Goal: Information Seeking & Learning: Learn about a topic

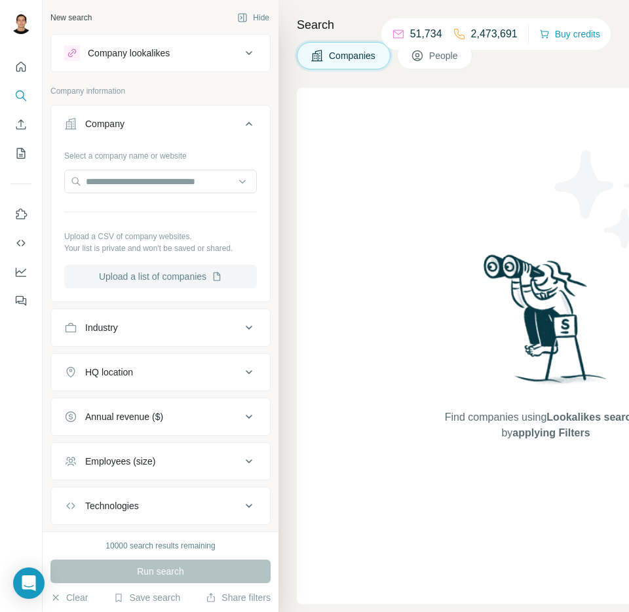
click at [184, 284] on button "Upload a list of companies" at bounding box center [160, 277] width 193 height 24
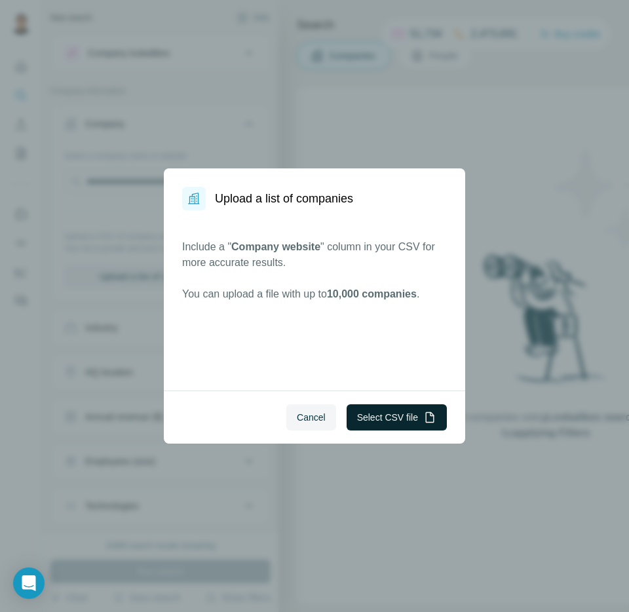
click at [368, 411] on button "Select CSV file" at bounding box center [397, 417] width 100 height 26
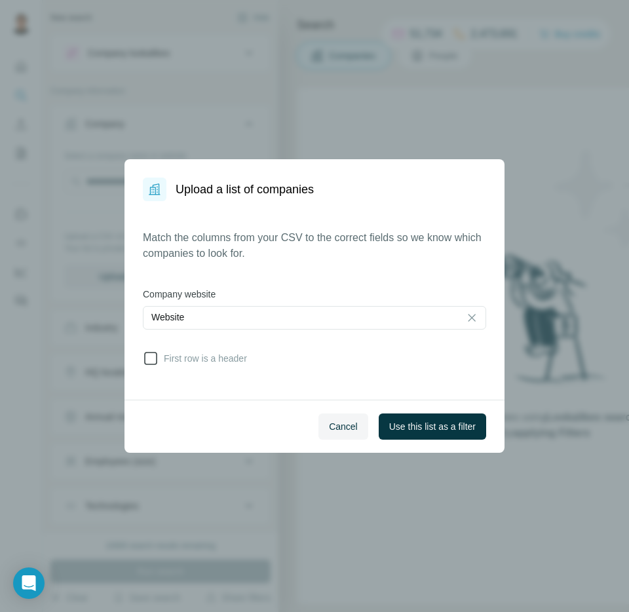
click at [156, 357] on icon at bounding box center [150, 358] width 13 height 13
click at [398, 424] on span "Use this list as a filter" at bounding box center [432, 426] width 87 height 13
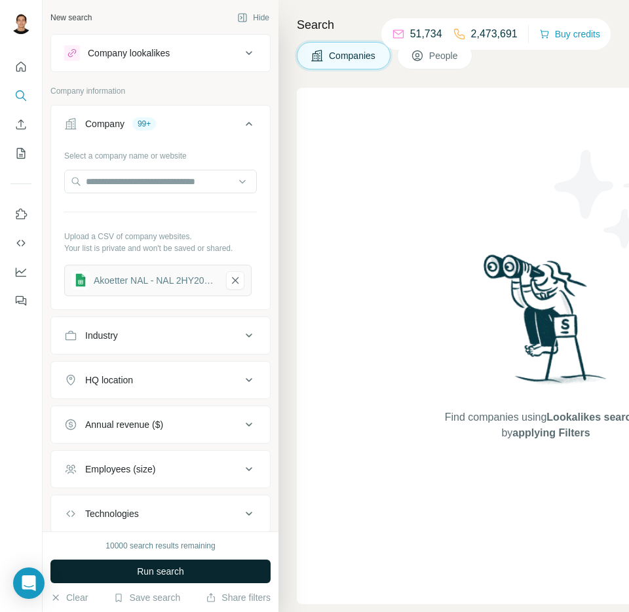
click at [210, 566] on button "Run search" at bounding box center [160, 572] width 220 height 24
click at [454, 57] on span "People" at bounding box center [444, 55] width 30 height 13
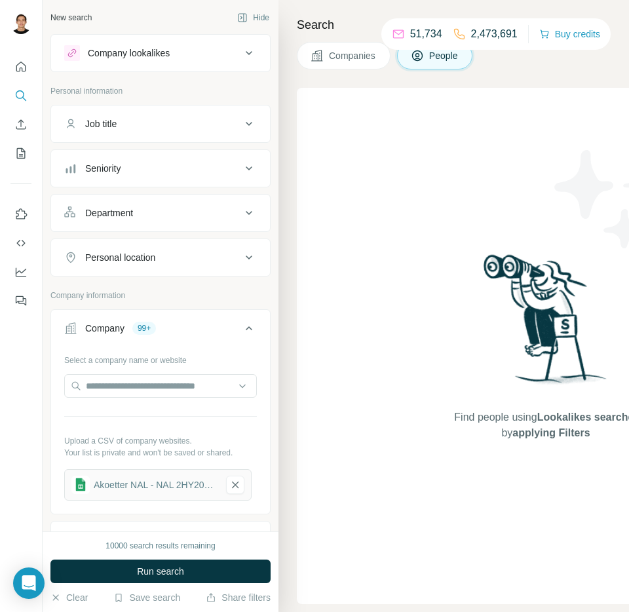
scroll to position [16, 0]
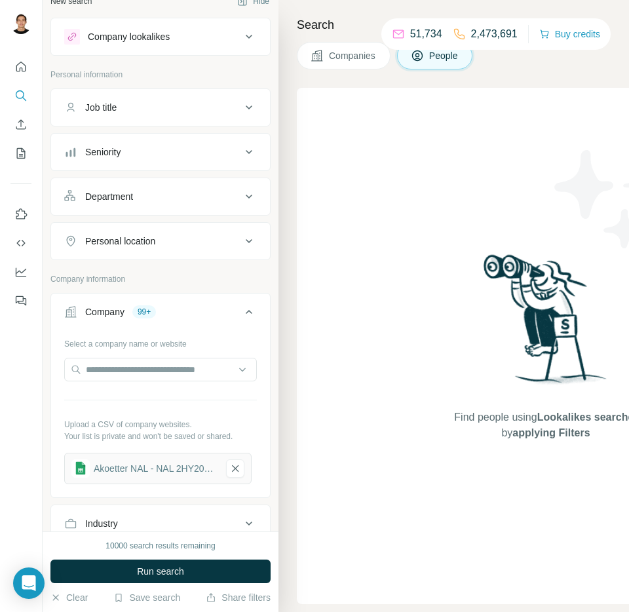
click at [154, 316] on div "99+" at bounding box center [144, 312] width 24 height 12
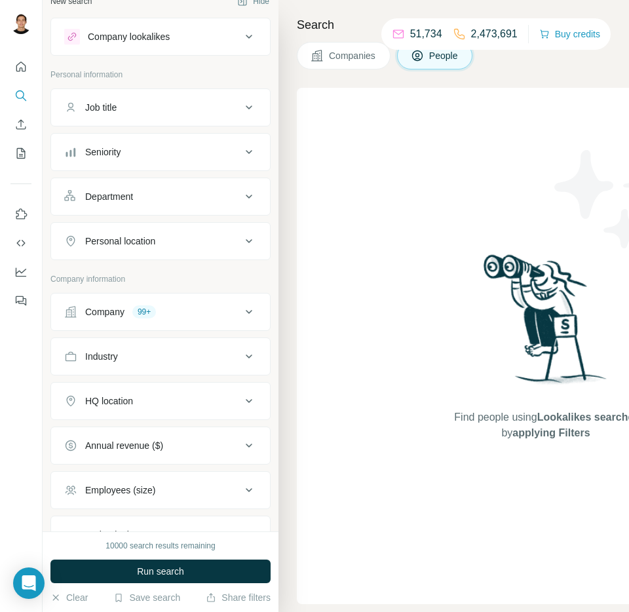
click at [162, 317] on div "Company 99+" at bounding box center [152, 311] width 177 height 13
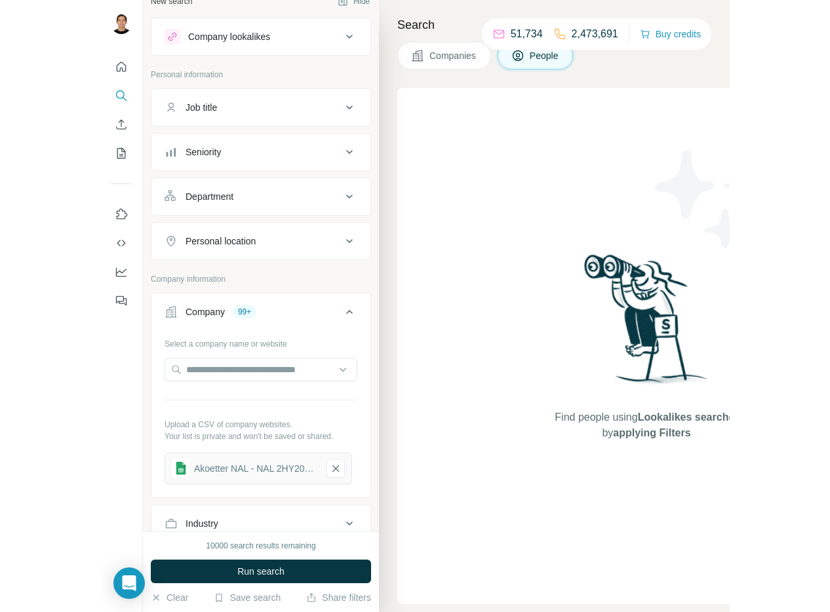
scroll to position [0, 0]
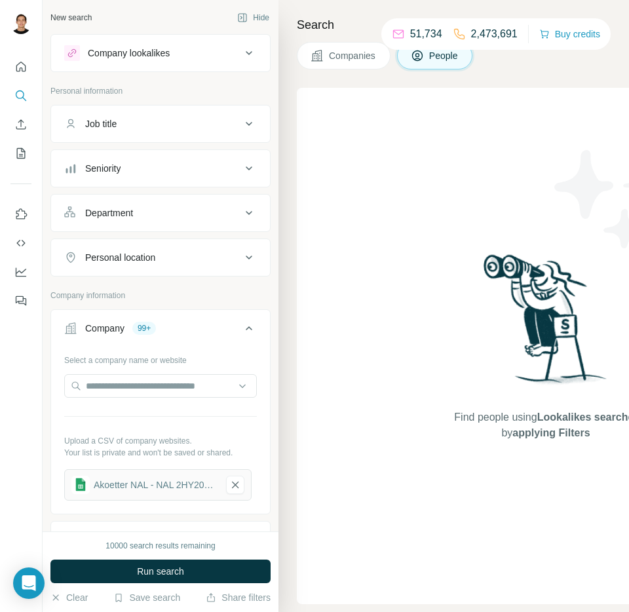
click at [173, 121] on div "Job title" at bounding box center [152, 123] width 177 height 13
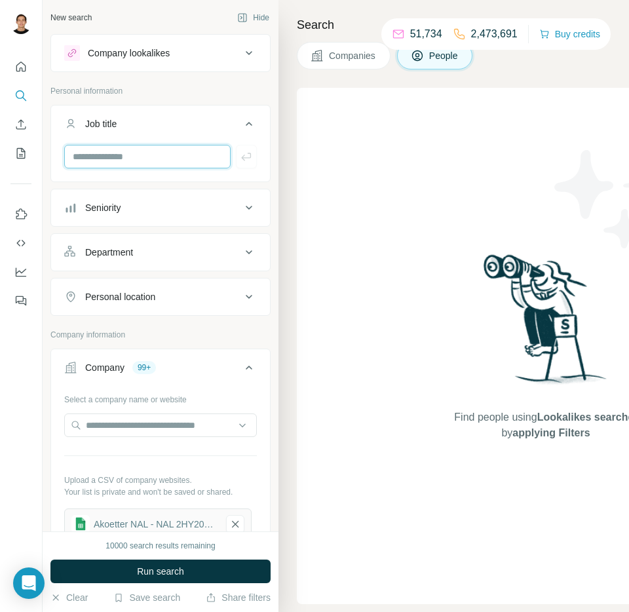
click at [174, 156] on input "text" at bounding box center [147, 157] width 166 height 24
click at [119, 567] on button "Run search" at bounding box center [160, 572] width 220 height 24
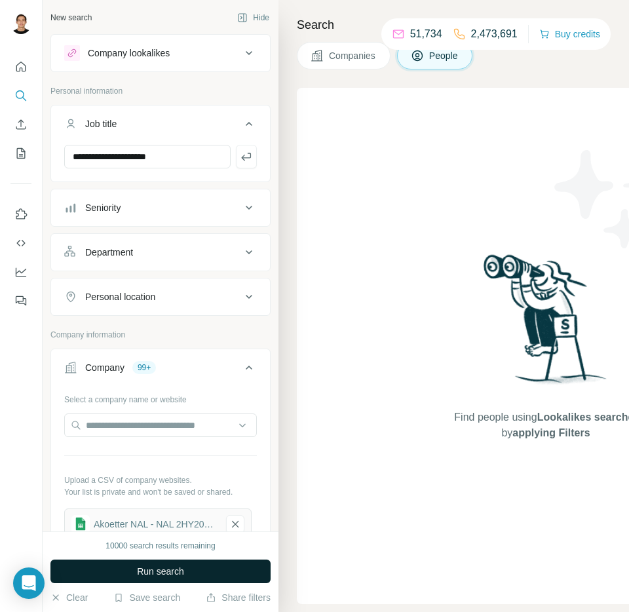
click at [150, 574] on span "Run search" at bounding box center [160, 571] width 47 height 13
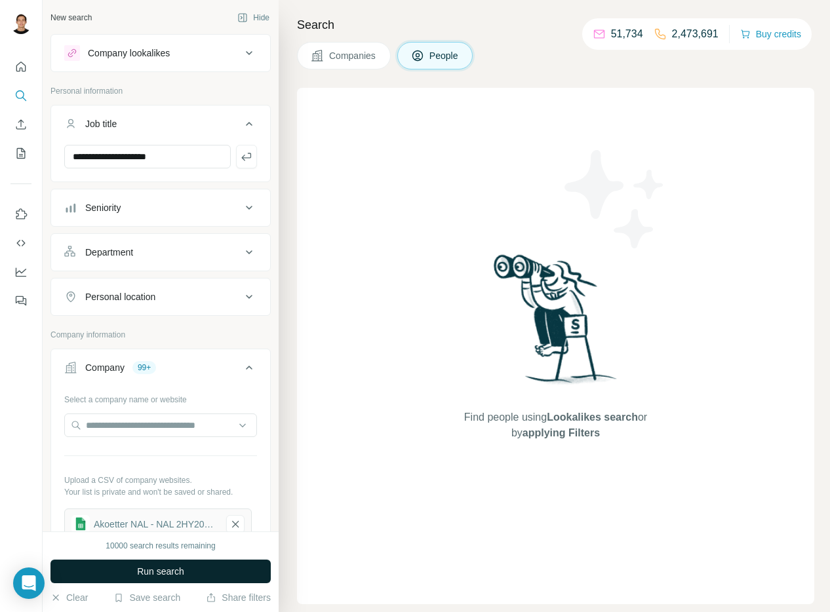
click at [220, 375] on button "Company 99+" at bounding box center [160, 370] width 219 height 37
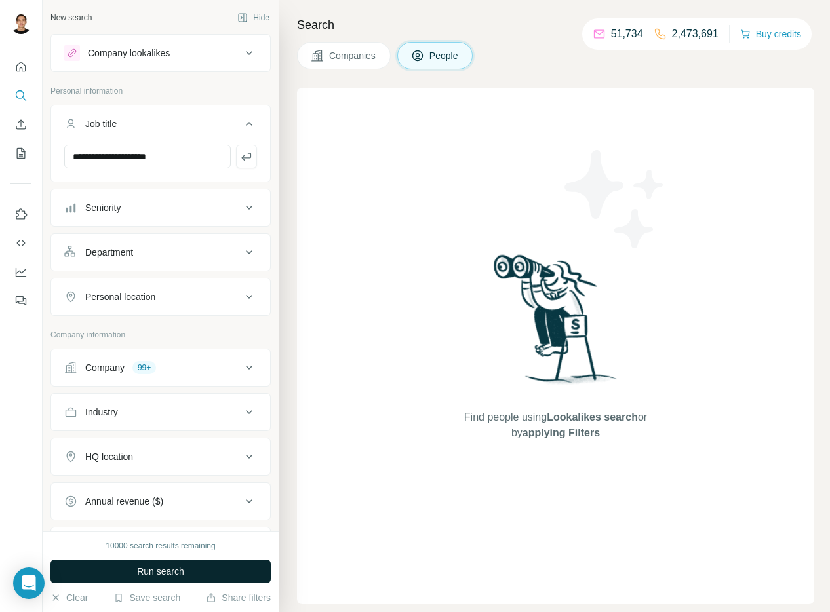
click at [163, 370] on div "Company 99+" at bounding box center [152, 367] width 177 height 13
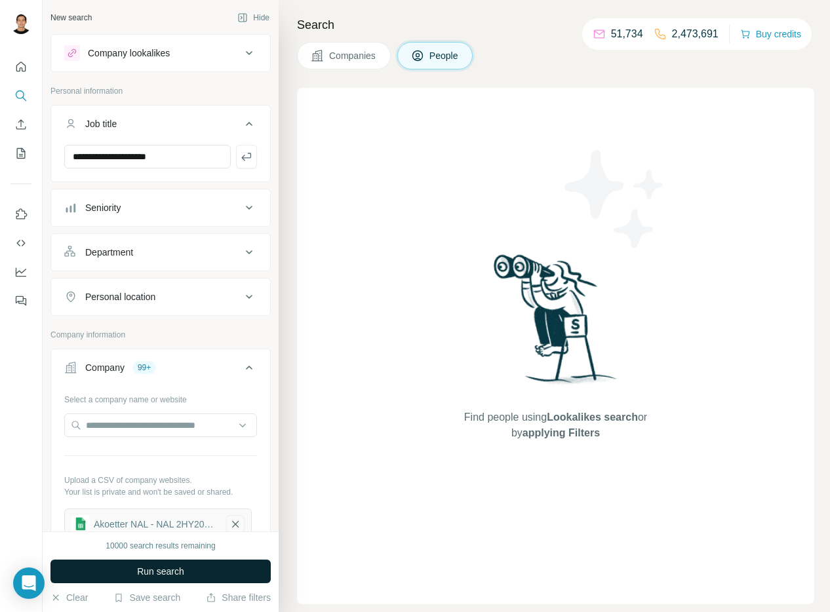
click at [236, 520] on icon "button" at bounding box center [235, 524] width 12 height 13
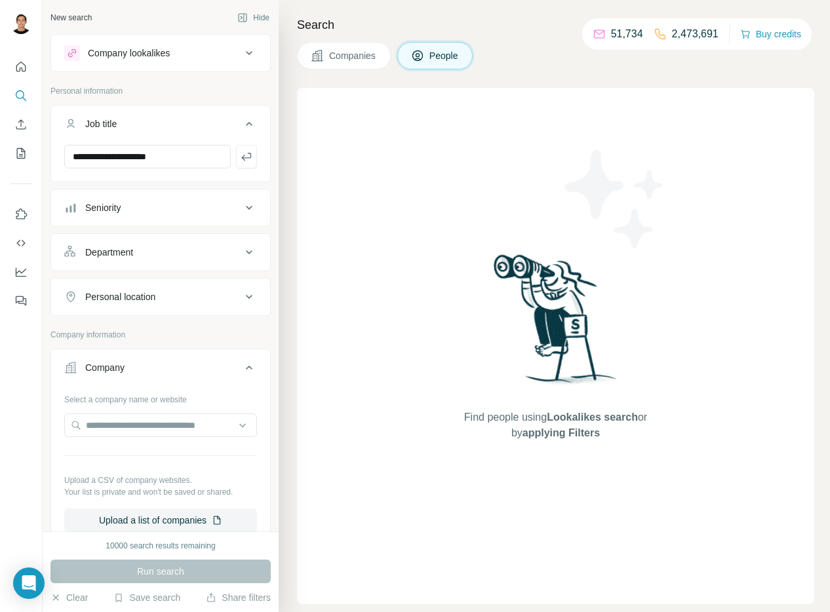
scroll to position [182, 0]
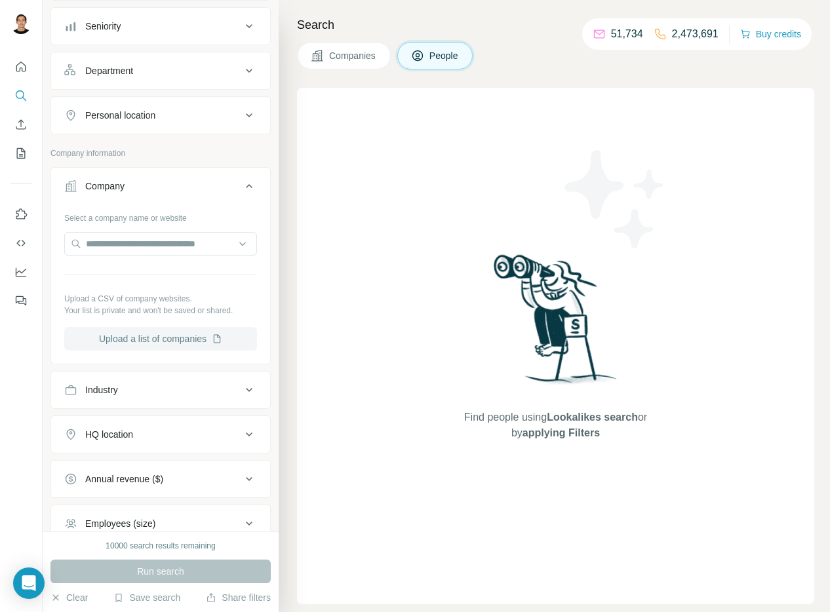
click at [161, 343] on button "Upload a list of companies" at bounding box center [160, 339] width 193 height 24
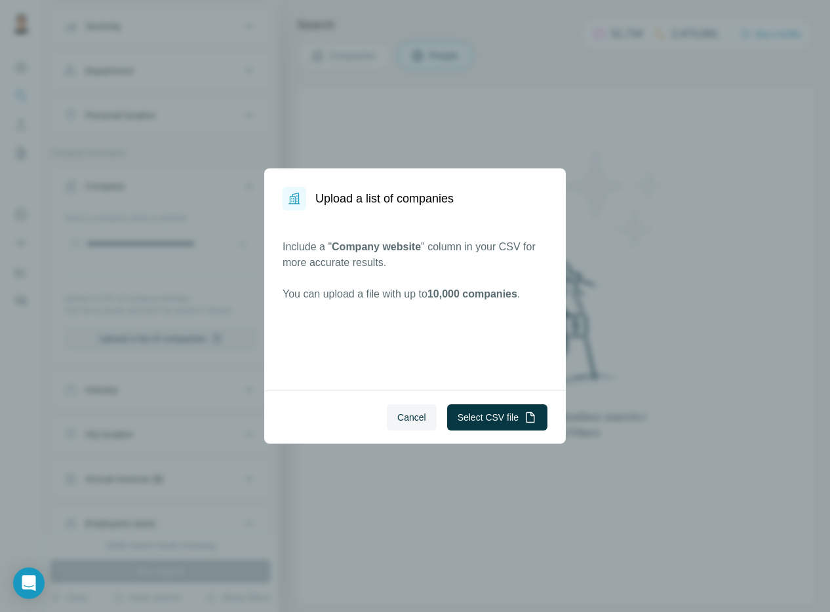
click at [459, 402] on div "Cancel Select CSV file" at bounding box center [414, 417] width 301 height 53
click at [513, 415] on button "Select CSV file" at bounding box center [497, 417] width 100 height 26
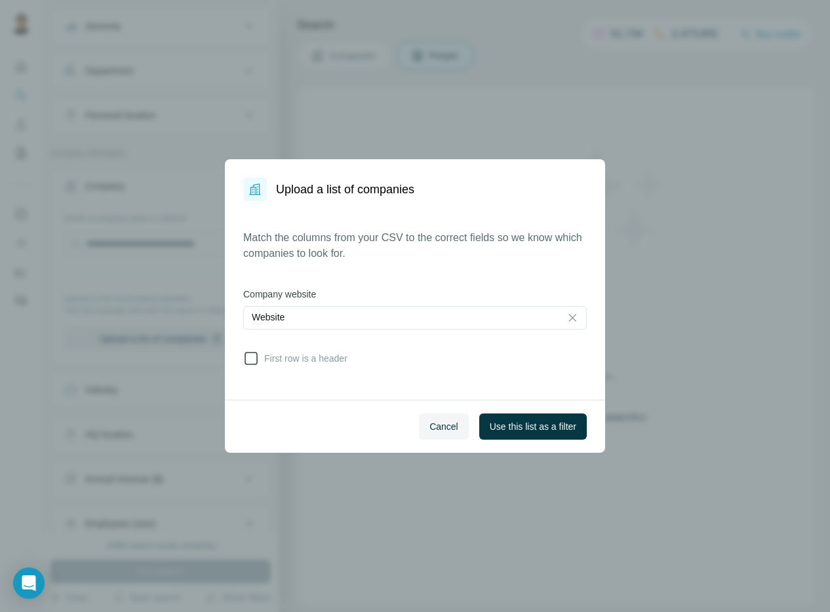
click at [246, 364] on icon at bounding box center [251, 359] width 16 height 16
click at [326, 309] on div "Website" at bounding box center [402, 318] width 300 height 22
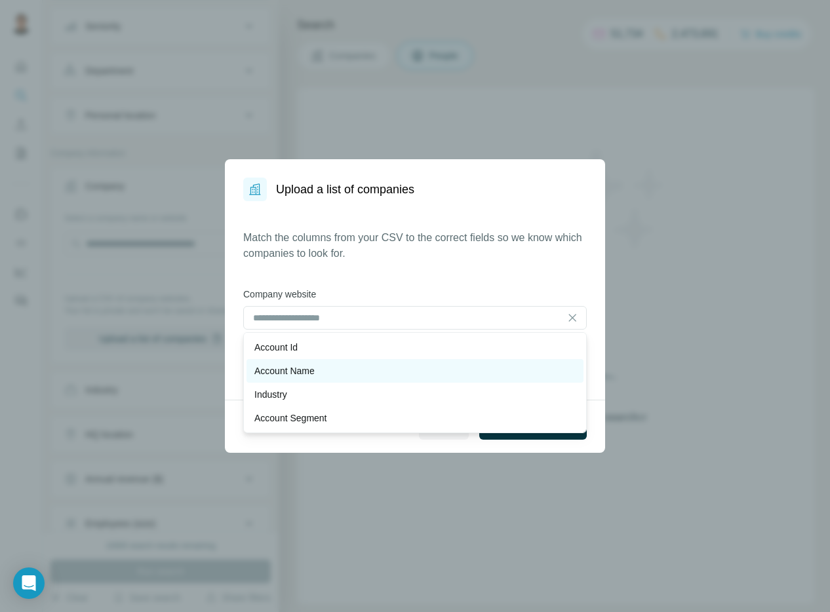
click at [343, 371] on div "Account Name" at bounding box center [414, 370] width 321 height 13
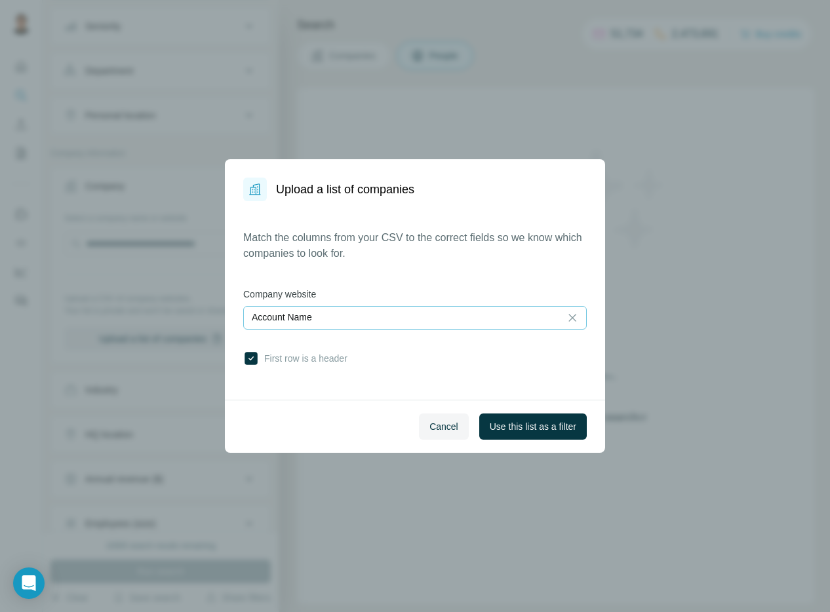
click at [353, 321] on div "Account Name" at bounding box center [402, 317] width 300 height 13
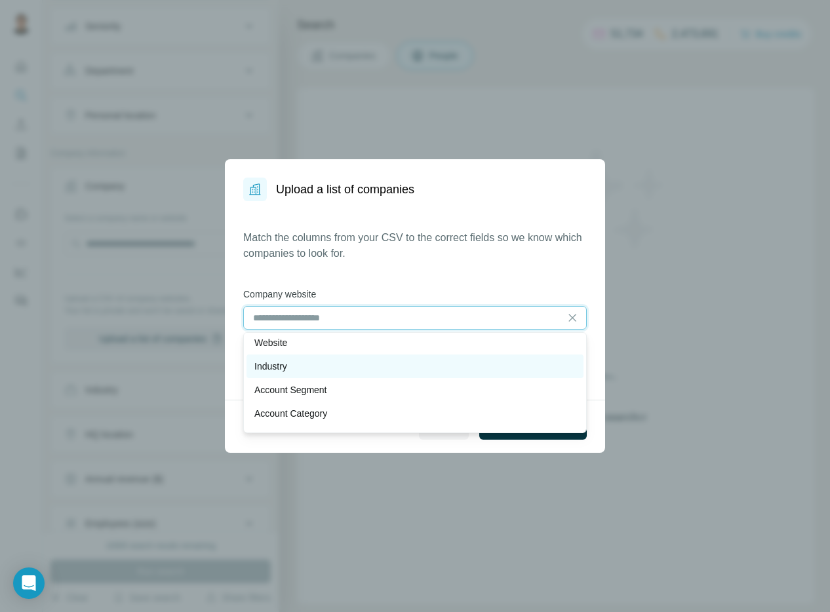
scroll to position [20, 0]
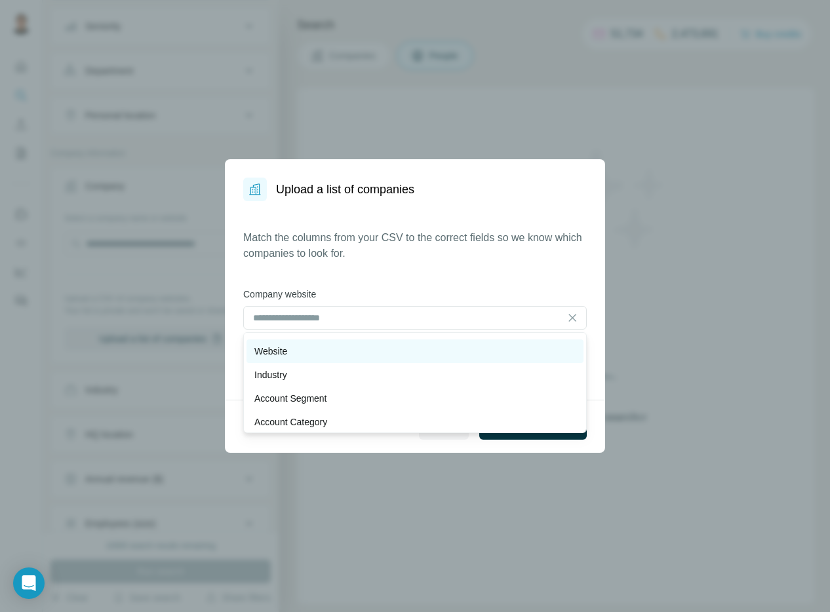
click at [330, 341] on div "Website" at bounding box center [414, 351] width 337 height 24
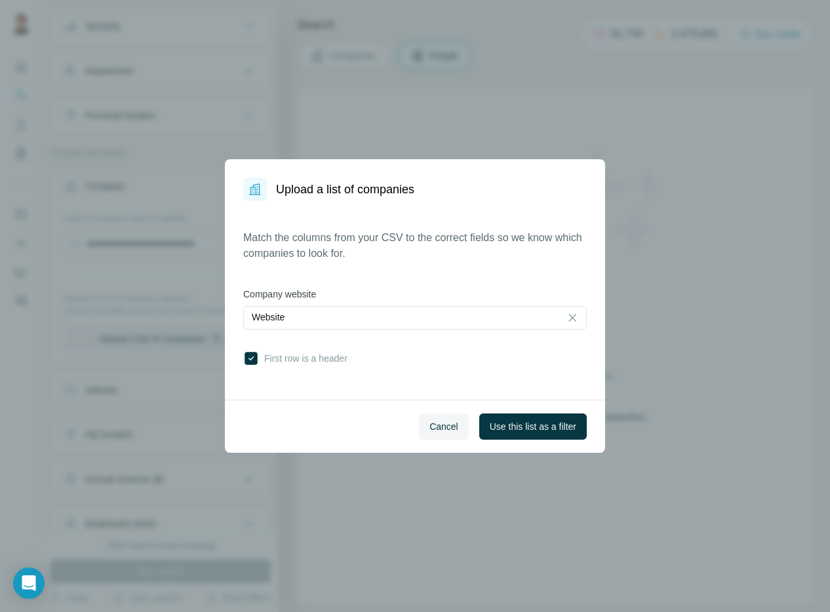
click at [433, 350] on div "Match the columns from your CSV to the correct fields so we know which companie…" at bounding box center [414, 300] width 343 height 141
click at [539, 422] on span "Use this list as a filter" at bounding box center [533, 426] width 87 height 13
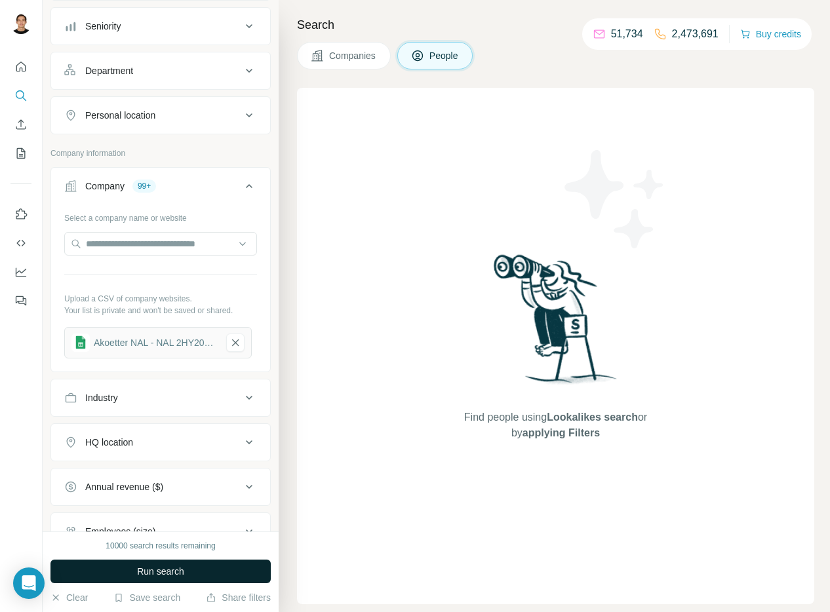
click at [214, 573] on button "Run search" at bounding box center [160, 572] width 220 height 24
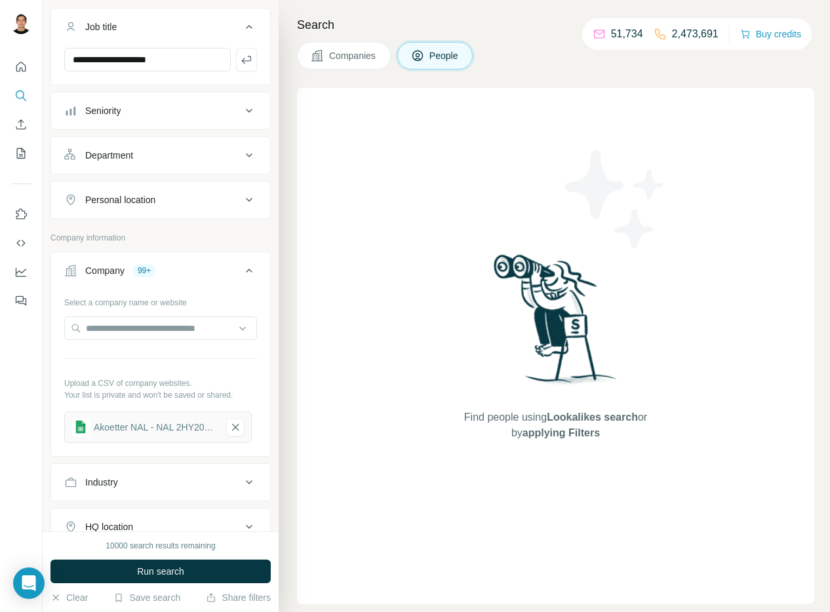
scroll to position [0, 0]
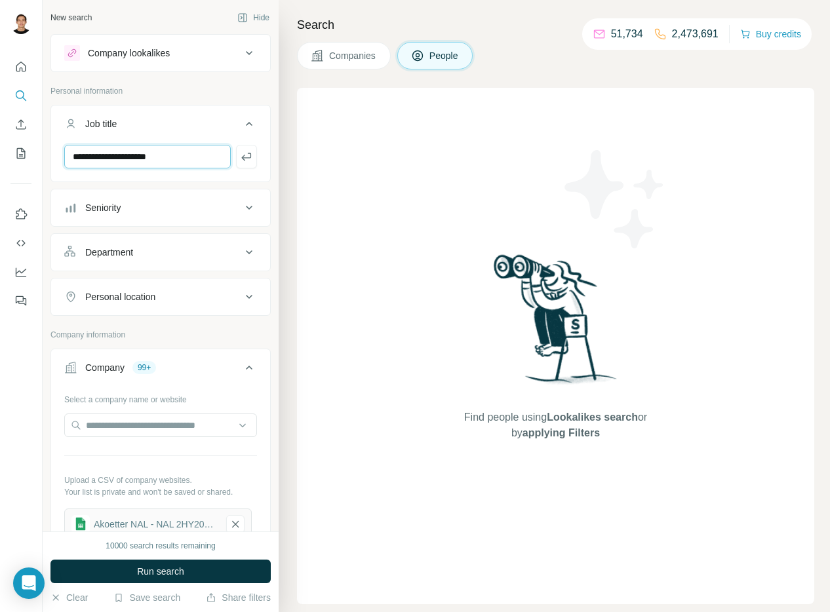
click at [200, 161] on input "**********" at bounding box center [147, 157] width 166 height 24
drag, startPoint x: 185, startPoint y: 159, endPoint x: 88, endPoint y: 158, distance: 97.0
click at [89, 158] on input "**********" at bounding box center [147, 157] width 166 height 24
type input "*"
click at [175, 71] on div "Company lookalikes" at bounding box center [160, 53] width 220 height 38
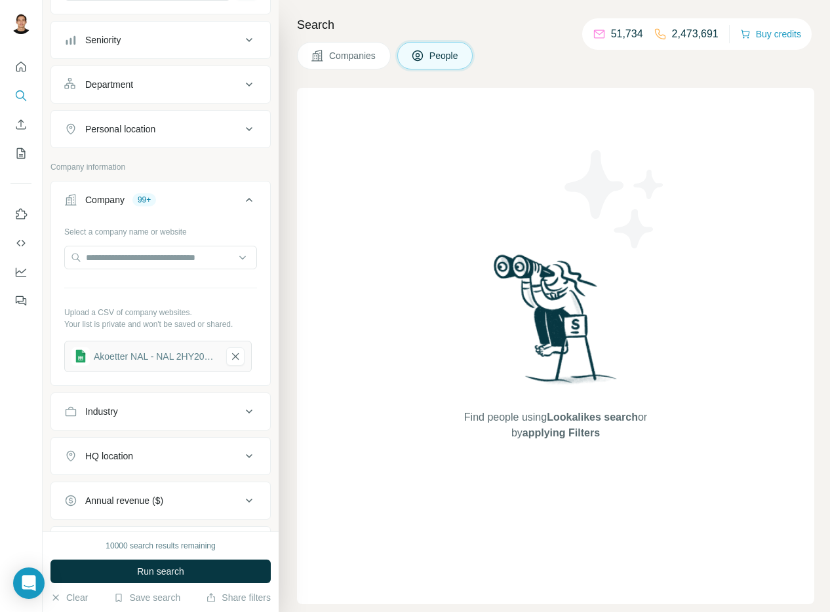
scroll to position [235, 0]
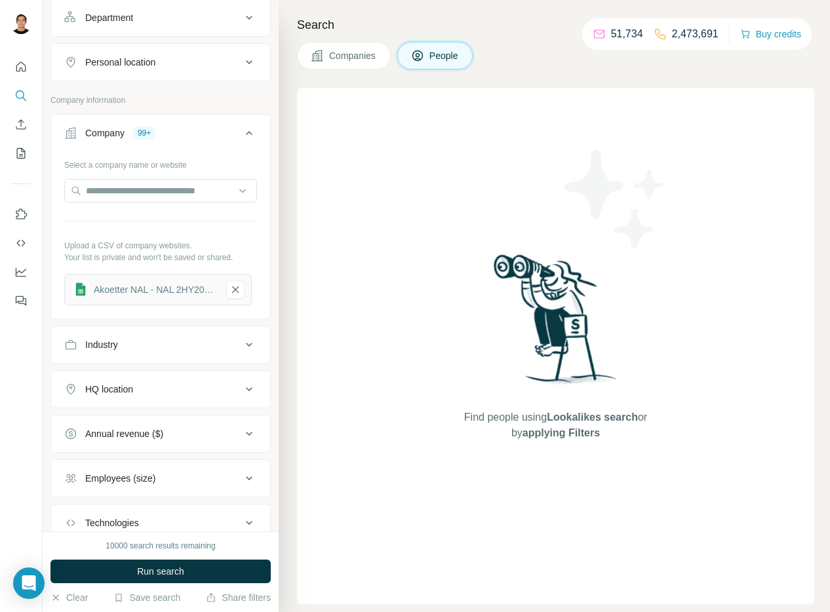
click at [166, 243] on p "Upload a CSV of company websites." at bounding box center [160, 246] width 193 height 12
click at [148, 129] on div "99+" at bounding box center [144, 133] width 24 height 12
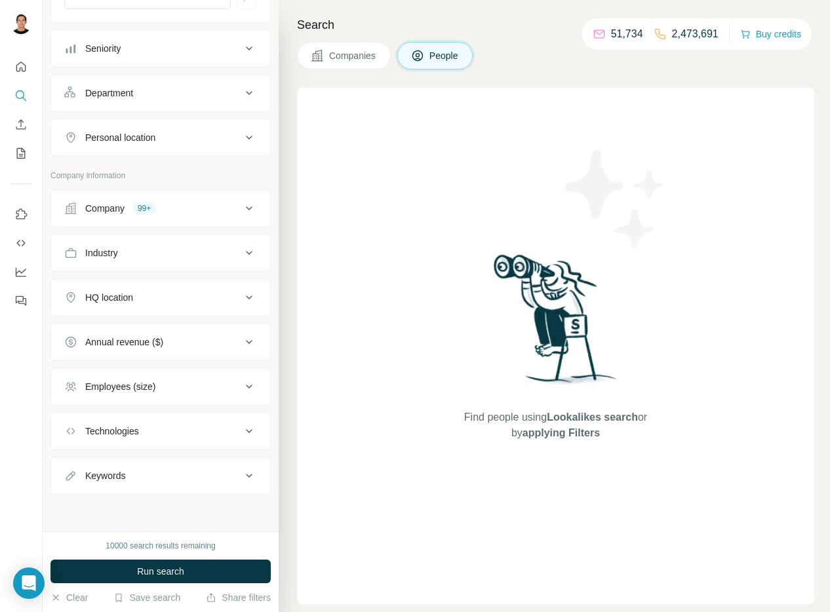
click at [185, 208] on div "Company 99+" at bounding box center [152, 208] width 177 height 13
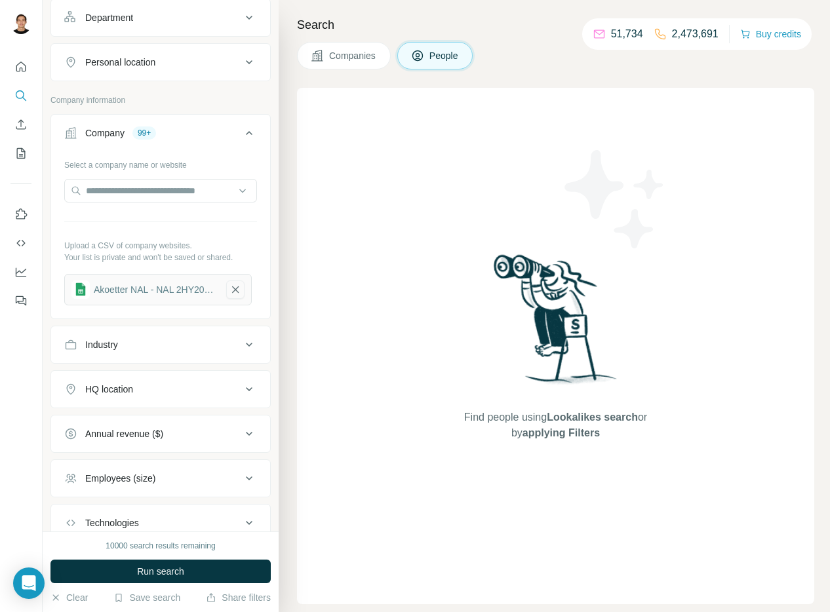
click at [242, 290] on button "button" at bounding box center [235, 290] width 18 height 18
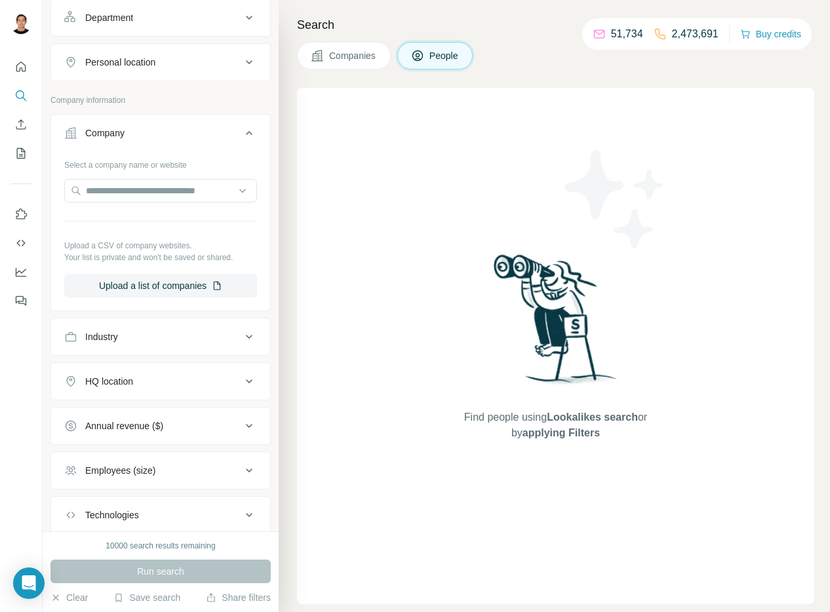
click at [164, 252] on p "Your list is private and won't be saved or shared." at bounding box center [160, 258] width 193 height 12
click at [171, 291] on button "Upload a list of companies" at bounding box center [160, 286] width 193 height 24
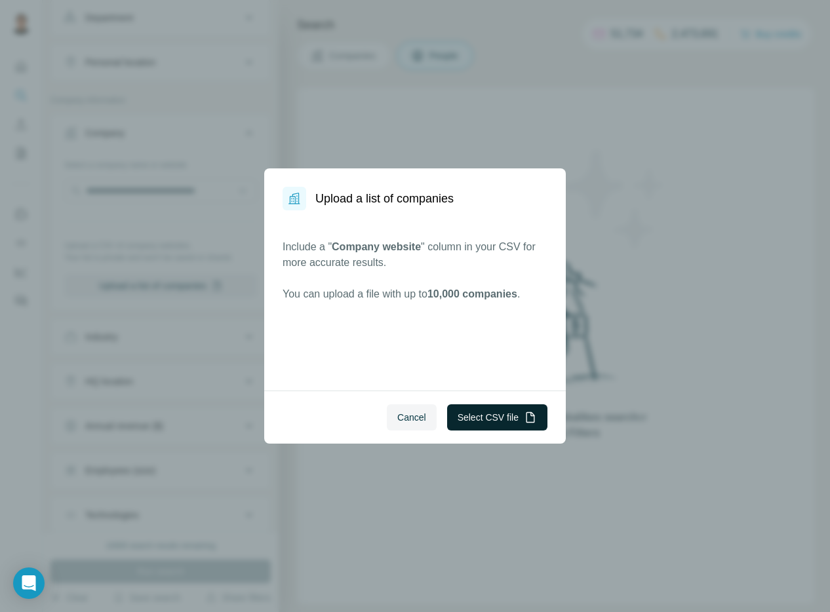
click at [494, 410] on button "Select CSV file" at bounding box center [497, 417] width 100 height 26
click at [503, 408] on button "Select CSV file" at bounding box center [497, 417] width 100 height 26
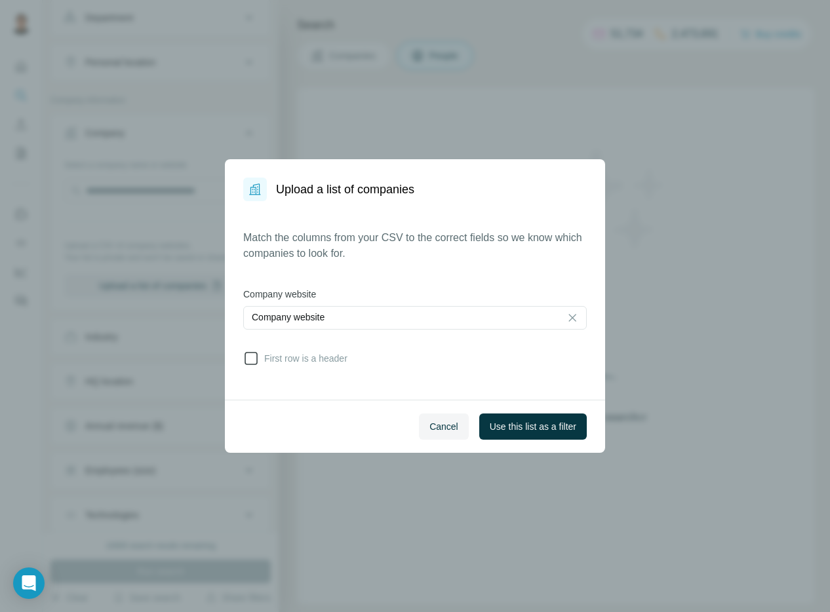
click at [246, 360] on icon at bounding box center [251, 359] width 16 height 16
click at [518, 433] on button "Use this list as a filter" at bounding box center [532, 427] width 107 height 26
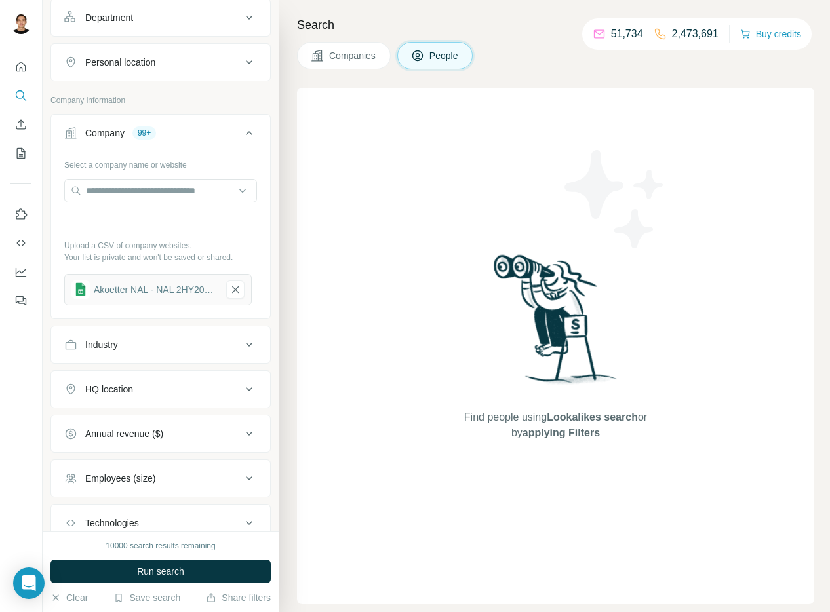
click at [342, 65] on button "Companies" at bounding box center [344, 56] width 94 height 28
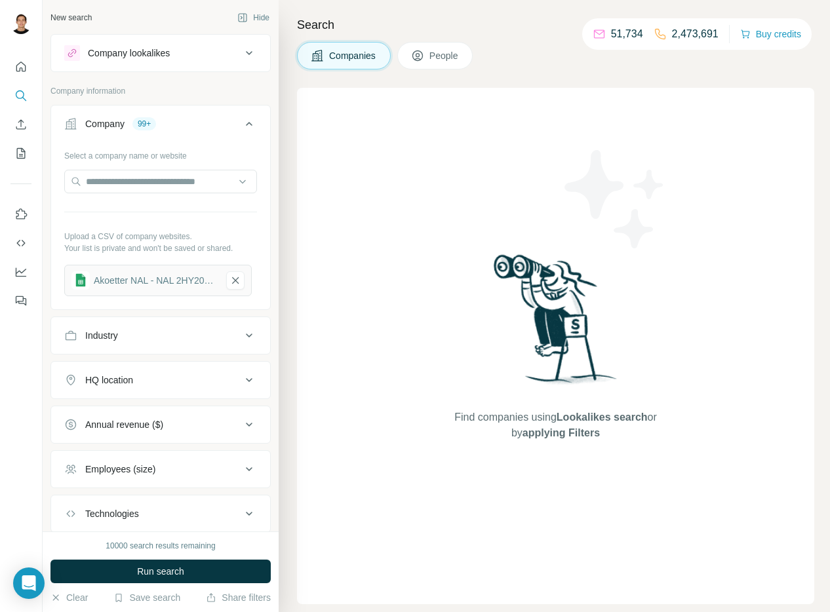
scroll to position [83, 0]
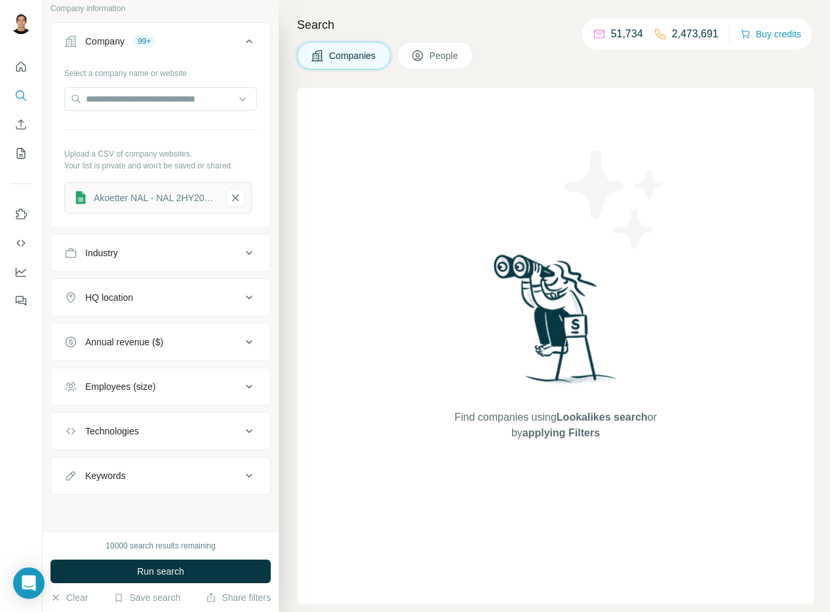
click at [208, 547] on div "10000 search results remaining" at bounding box center [160, 546] width 109 height 12
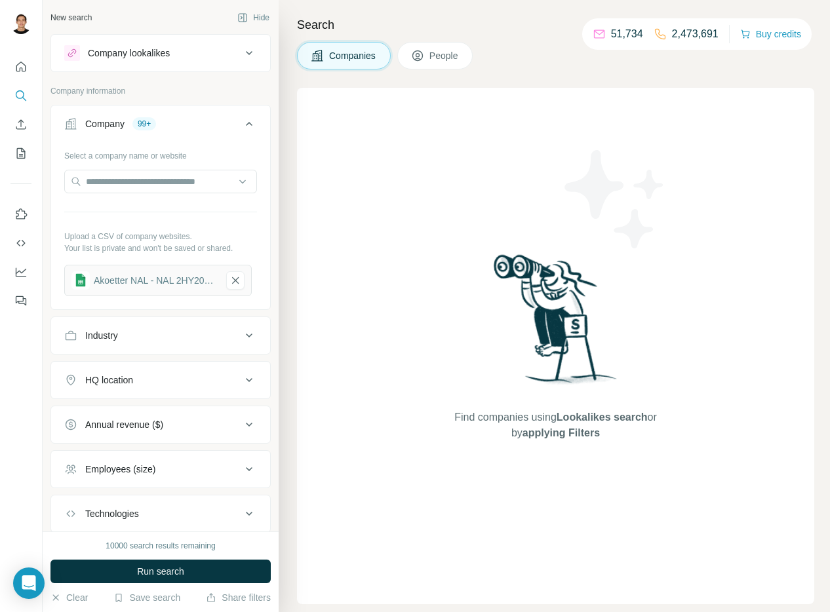
click at [201, 375] on div "HQ location" at bounding box center [152, 380] width 177 height 13
click at [169, 419] on input "text" at bounding box center [160, 413] width 193 height 24
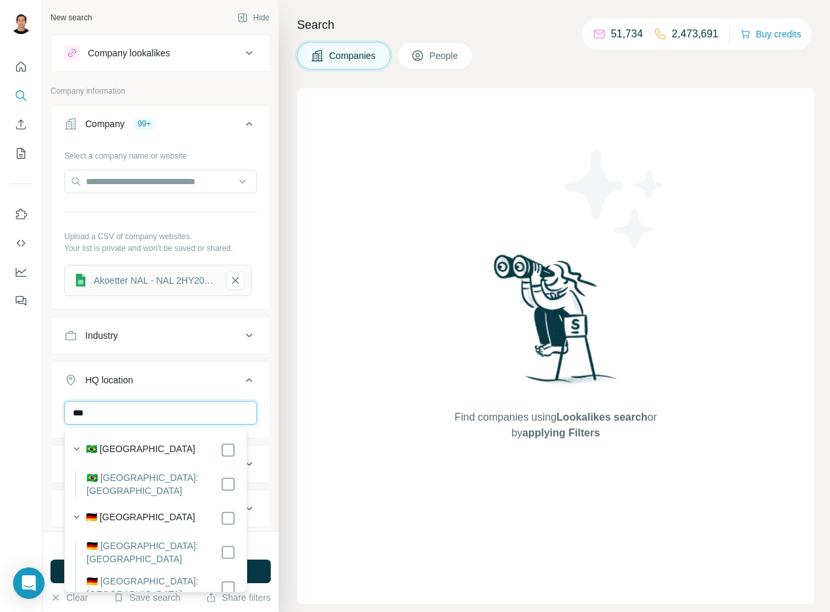
type input "***"
click at [149, 512] on div "🇩🇪 [GEOGRAPHIC_DATA]" at bounding box center [161, 519] width 150 height 16
click at [313, 508] on div "Find companies using Lookalikes search or by applying Filters" at bounding box center [555, 346] width 517 height 516
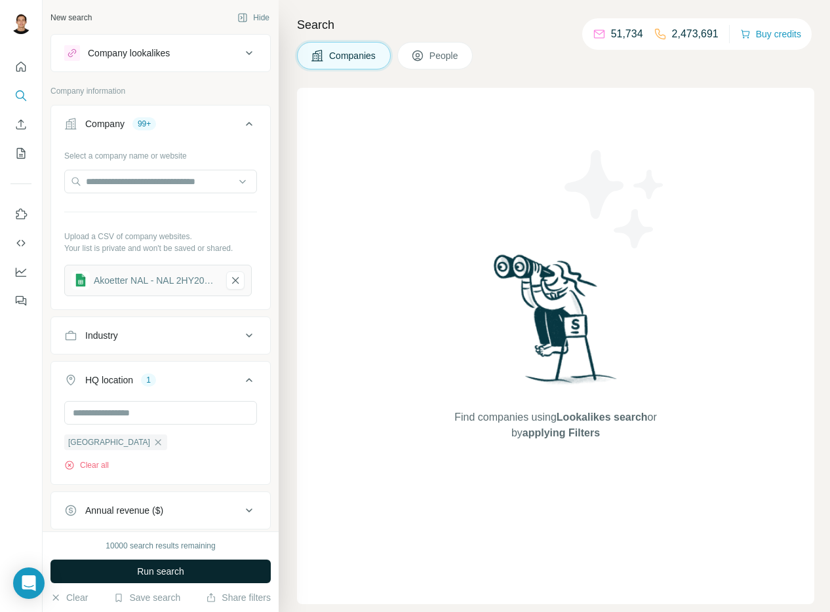
click at [254, 564] on button "Run search" at bounding box center [160, 572] width 220 height 24
click at [248, 565] on button "Run search" at bounding box center [160, 572] width 220 height 24
click at [438, 63] on button "People" at bounding box center [435, 56] width 76 height 28
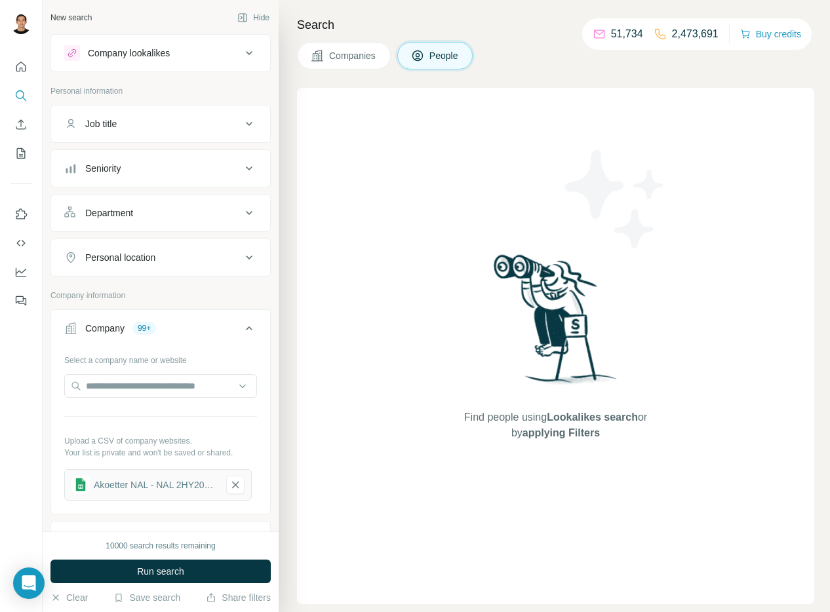
click at [357, 50] on span "Companies" at bounding box center [353, 55] width 48 height 13
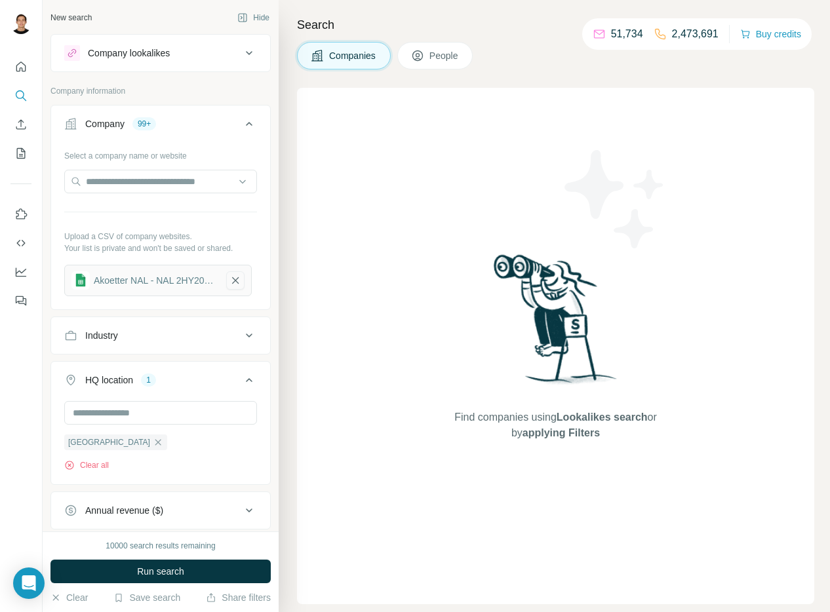
click at [238, 276] on icon "button" at bounding box center [235, 280] width 12 height 13
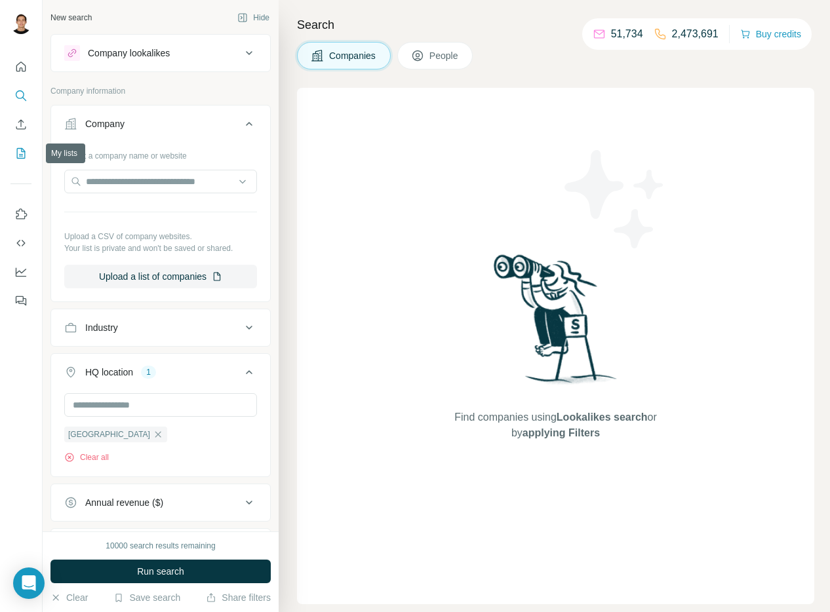
click at [22, 160] on button "My lists" at bounding box center [20, 154] width 21 height 24
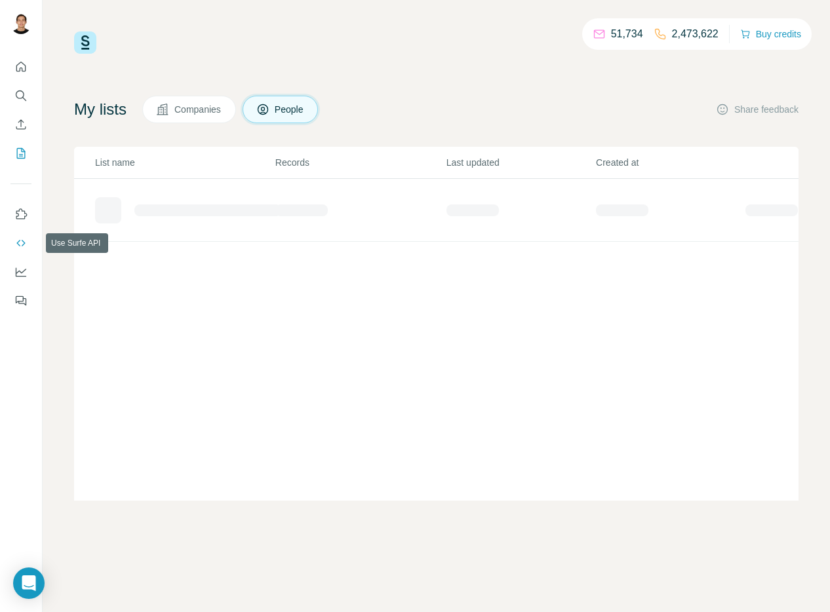
click at [21, 241] on icon "Use Surfe API" at bounding box center [20, 243] width 13 height 13
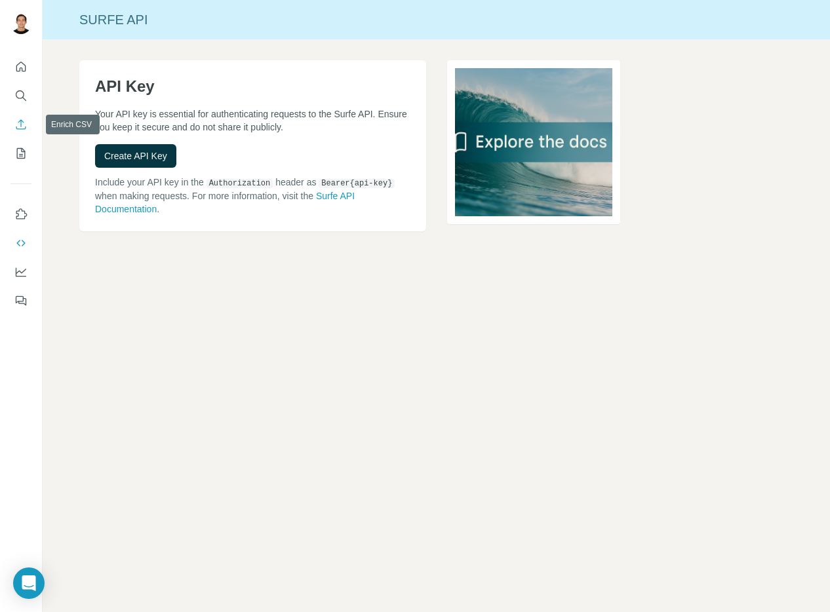
click at [19, 127] on icon "Enrich CSV" at bounding box center [20, 124] width 13 height 13
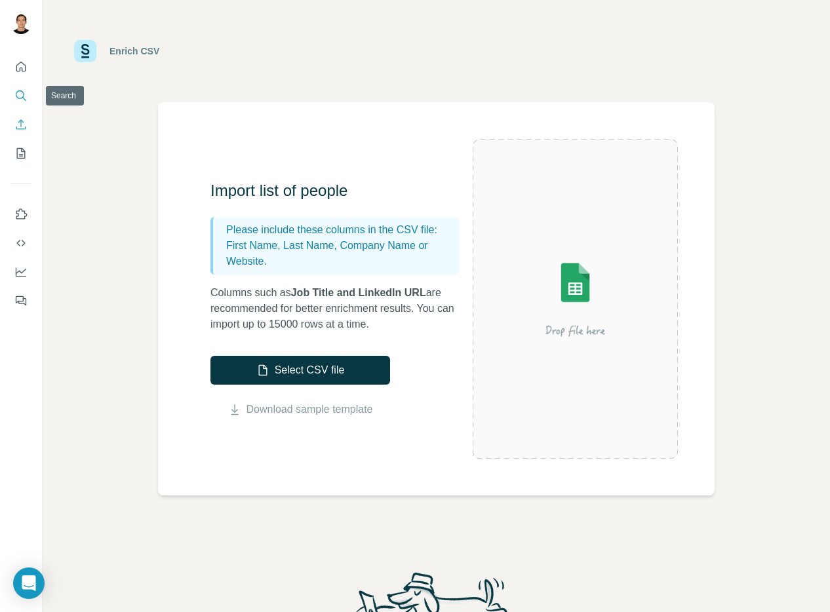
click at [22, 98] on icon "Search" at bounding box center [20, 95] width 13 height 13
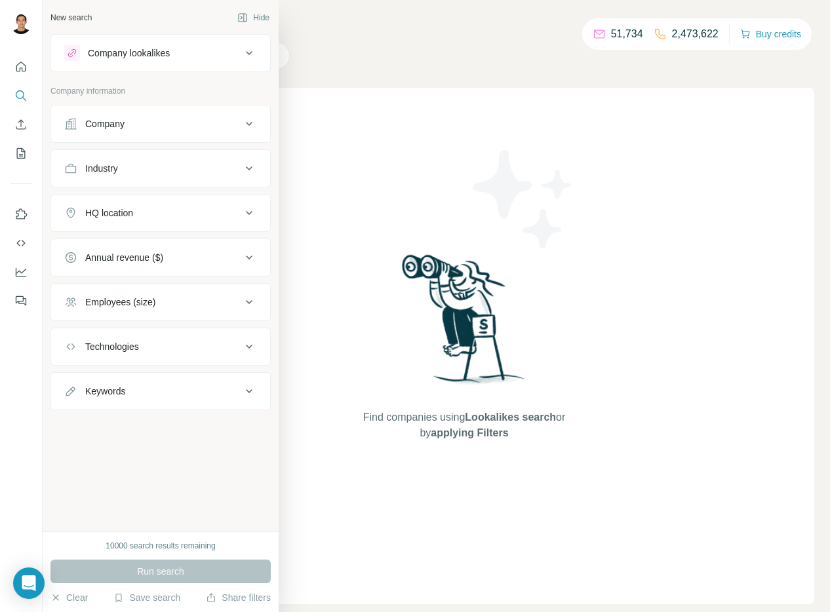
click at [139, 122] on div "Company" at bounding box center [152, 123] width 177 height 13
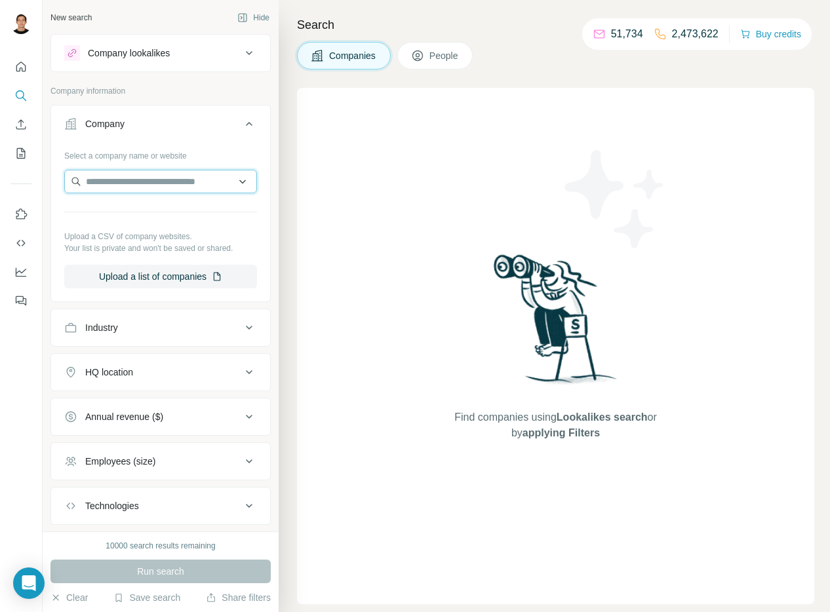
click at [210, 180] on input "text" at bounding box center [160, 182] width 193 height 24
click at [185, 271] on button "Upload a list of companies" at bounding box center [160, 277] width 193 height 24
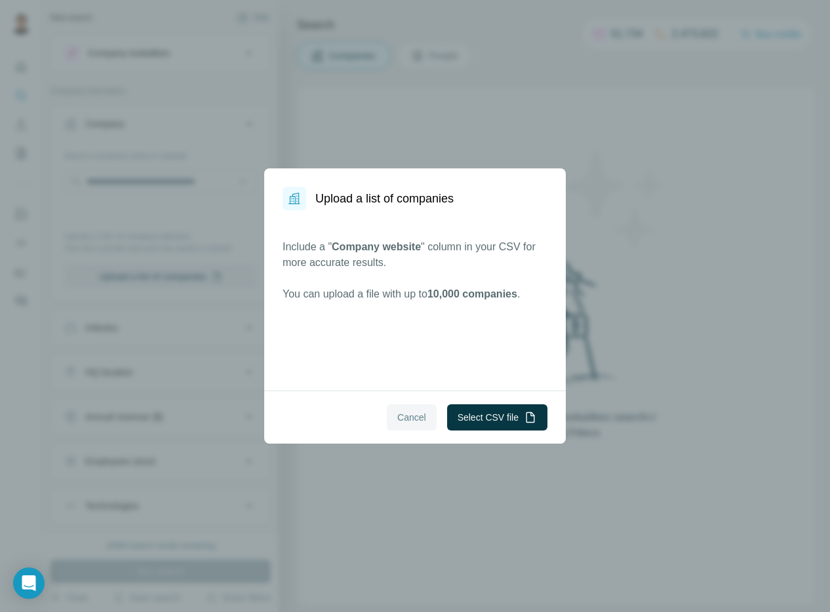
click at [397, 416] on span "Cancel" at bounding box center [411, 417] width 29 height 13
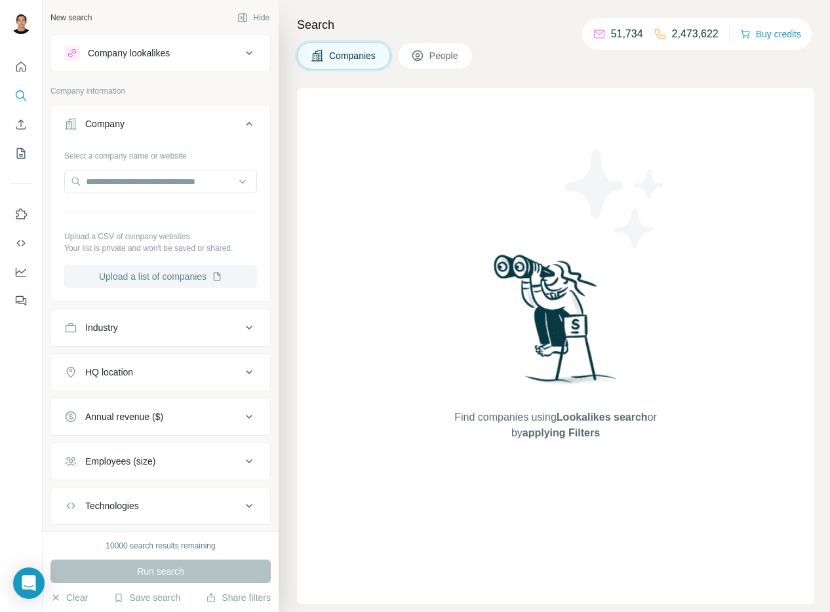
click at [203, 271] on button "Upload a list of companies" at bounding box center [160, 277] width 193 height 24
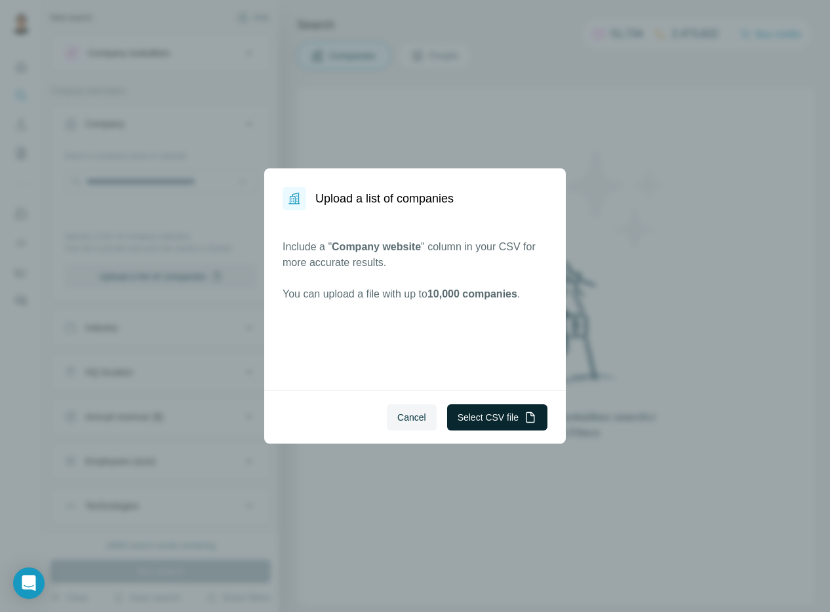
click at [508, 417] on button "Select CSV file" at bounding box center [497, 417] width 100 height 26
click at [488, 408] on button "Select CSV file" at bounding box center [497, 417] width 100 height 26
click at [495, 413] on button "Select CSV file" at bounding box center [497, 417] width 100 height 26
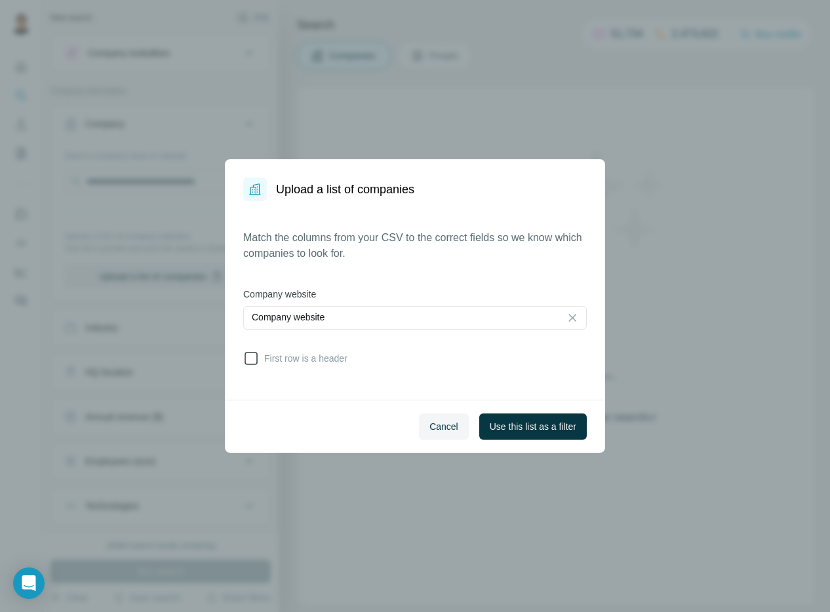
click at [255, 364] on icon at bounding box center [250, 358] width 13 height 13
click at [522, 425] on span "Use this list as a filter" at bounding box center [533, 426] width 87 height 13
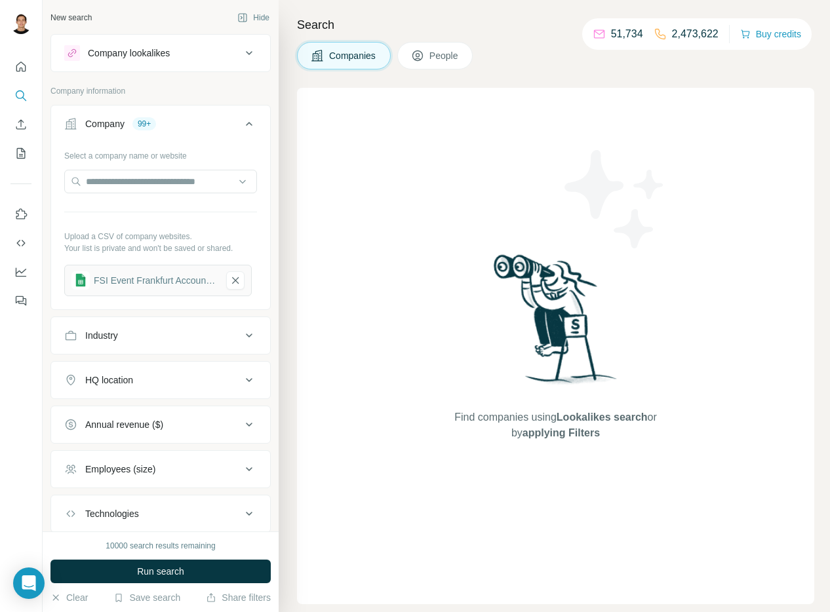
click at [420, 66] on button "People" at bounding box center [435, 56] width 76 height 28
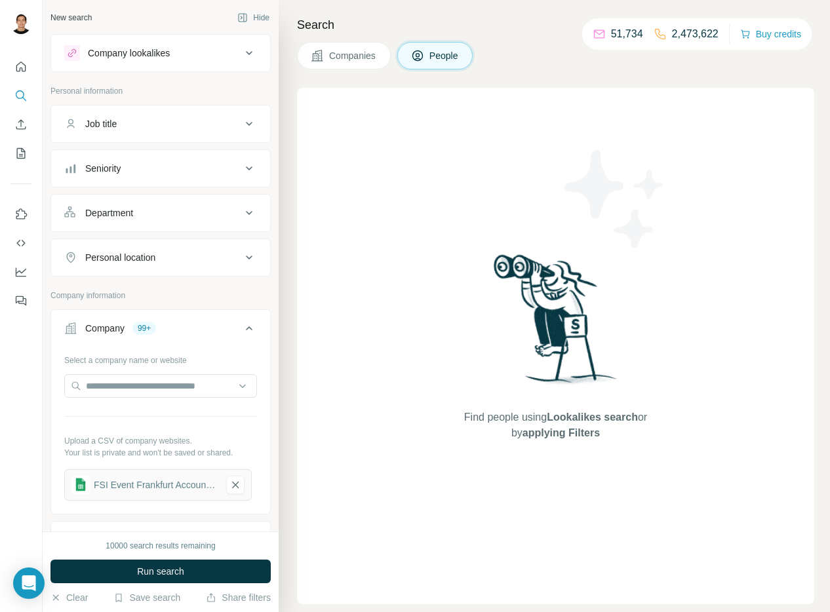
click at [371, 57] on span "Companies" at bounding box center [353, 55] width 48 height 13
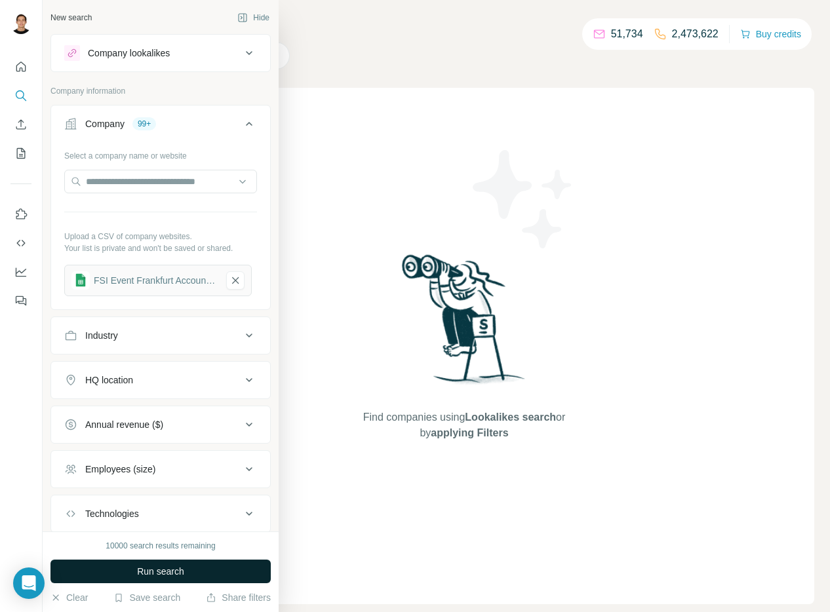
click at [181, 572] on span "Run search" at bounding box center [160, 571] width 47 height 13
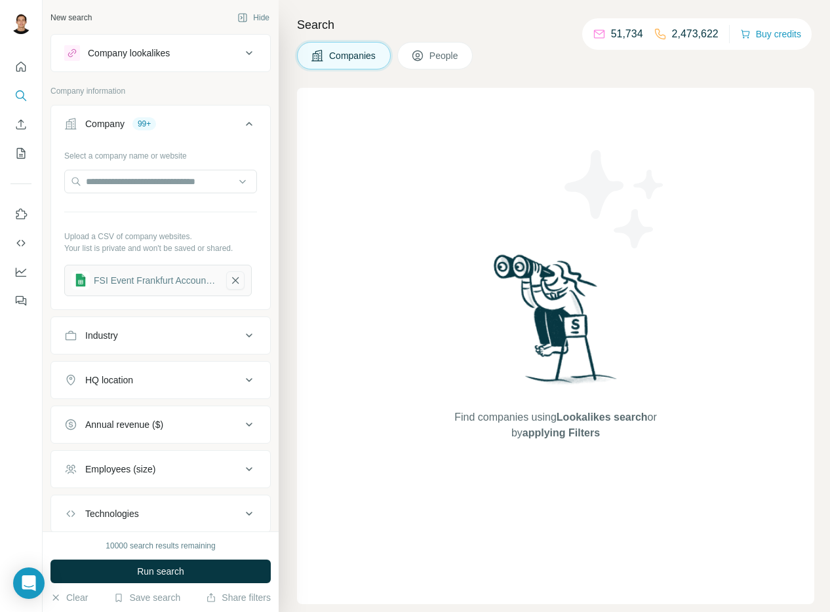
click at [234, 280] on icon "button" at bounding box center [235, 280] width 12 height 13
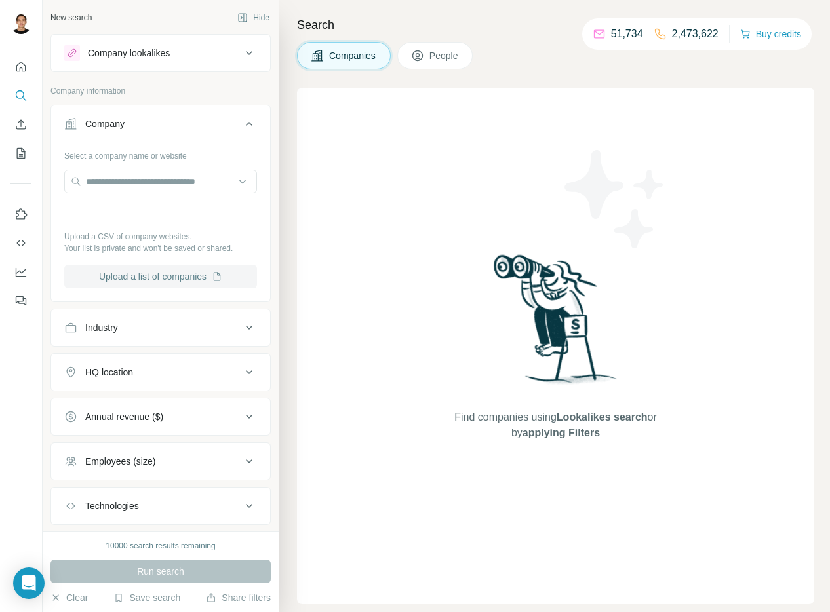
click at [193, 280] on button "Upload a list of companies" at bounding box center [160, 277] width 193 height 24
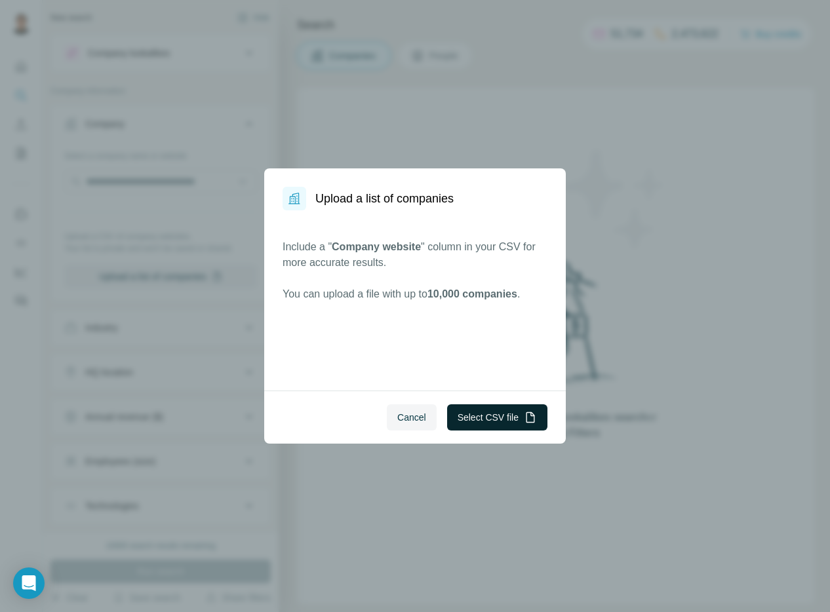
click at [480, 416] on button "Select CSV file" at bounding box center [497, 417] width 100 height 26
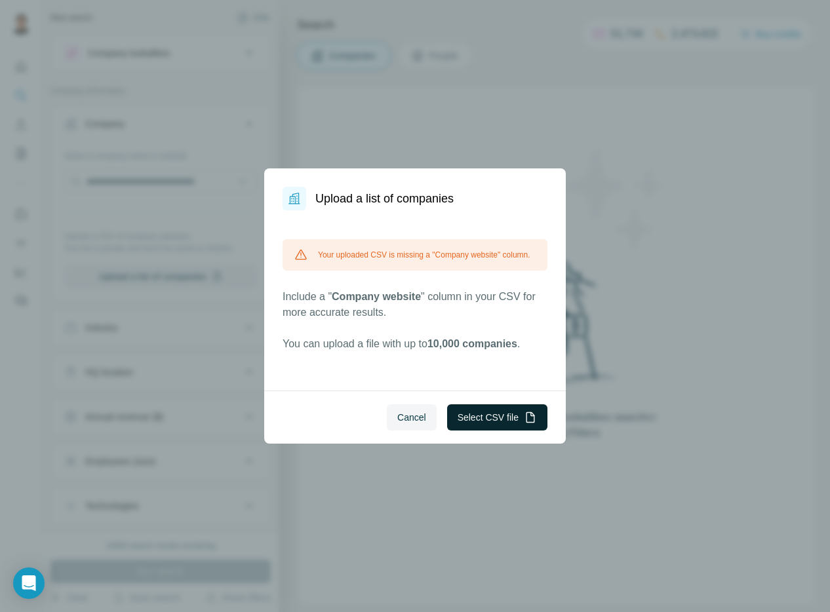
click at [487, 412] on button "Select CSV file" at bounding box center [497, 417] width 100 height 26
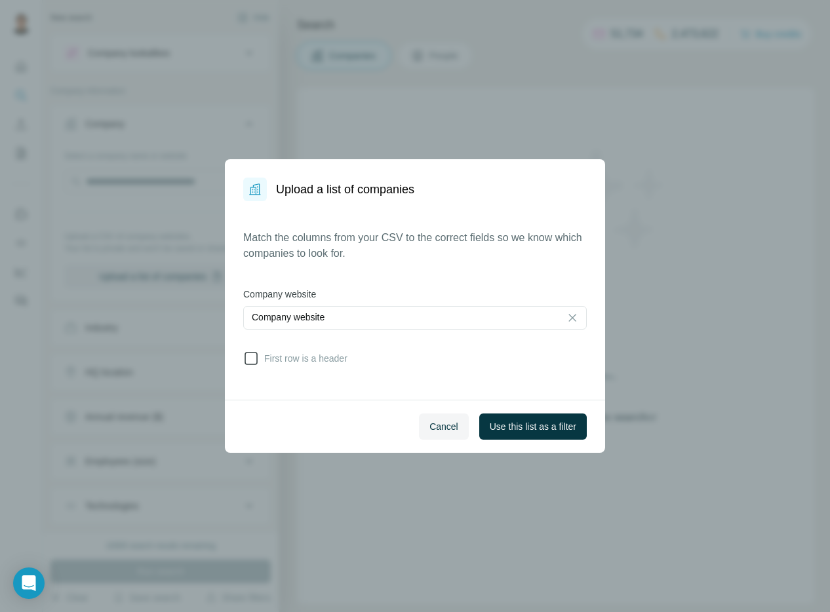
click at [249, 360] on icon at bounding box center [251, 359] width 16 height 16
click at [509, 421] on span "Use this list as a filter" at bounding box center [533, 426] width 87 height 13
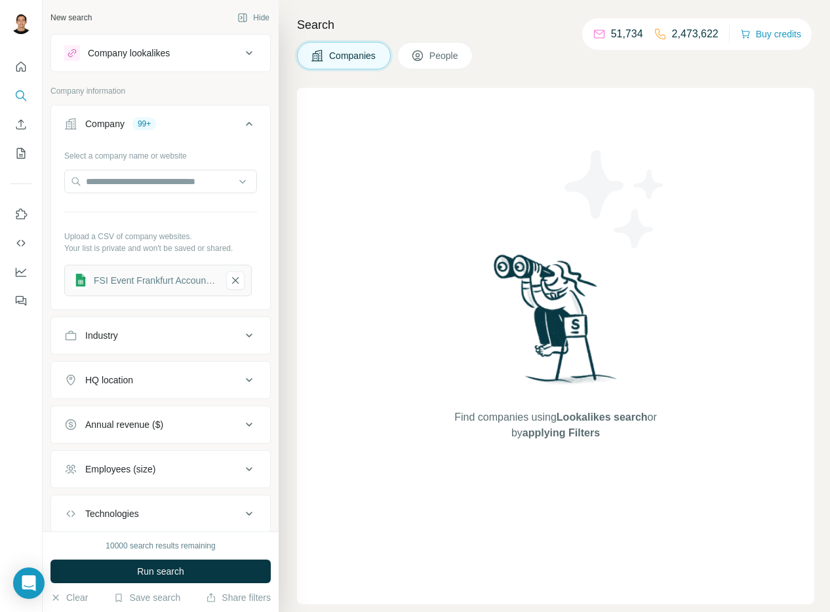
click at [455, 54] on span "People" at bounding box center [444, 55] width 30 height 13
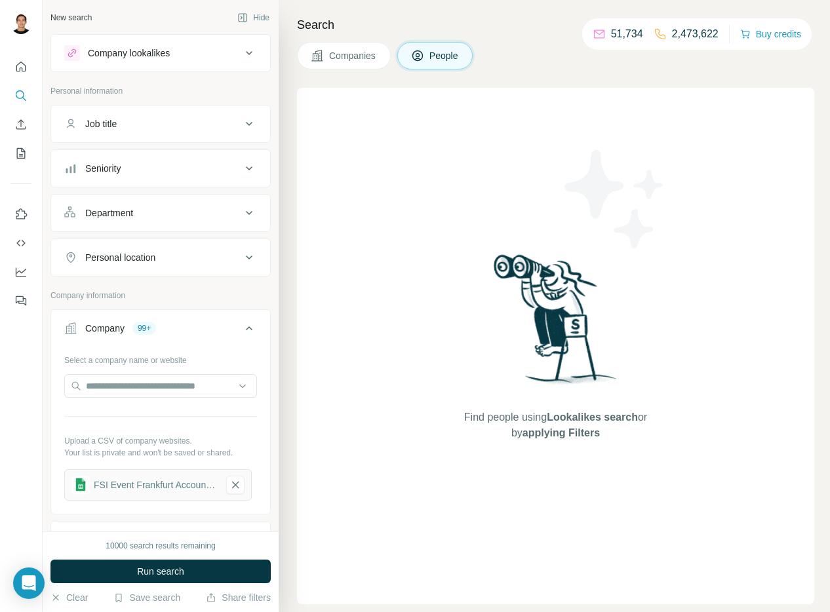
click at [221, 130] on button "Job title" at bounding box center [160, 123] width 219 height 31
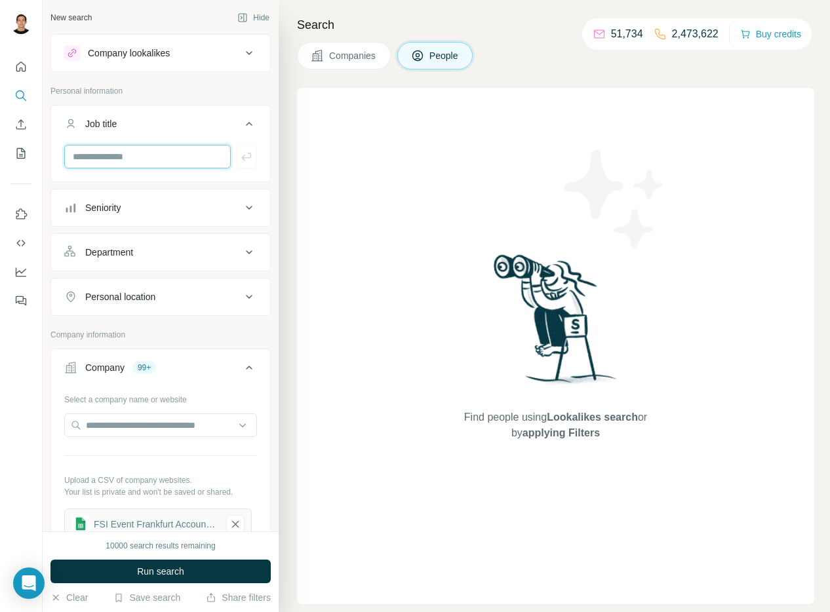
click at [161, 155] on input "text" at bounding box center [147, 157] width 166 height 24
type input "**********"
click at [238, 166] on button "button" at bounding box center [246, 157] width 21 height 24
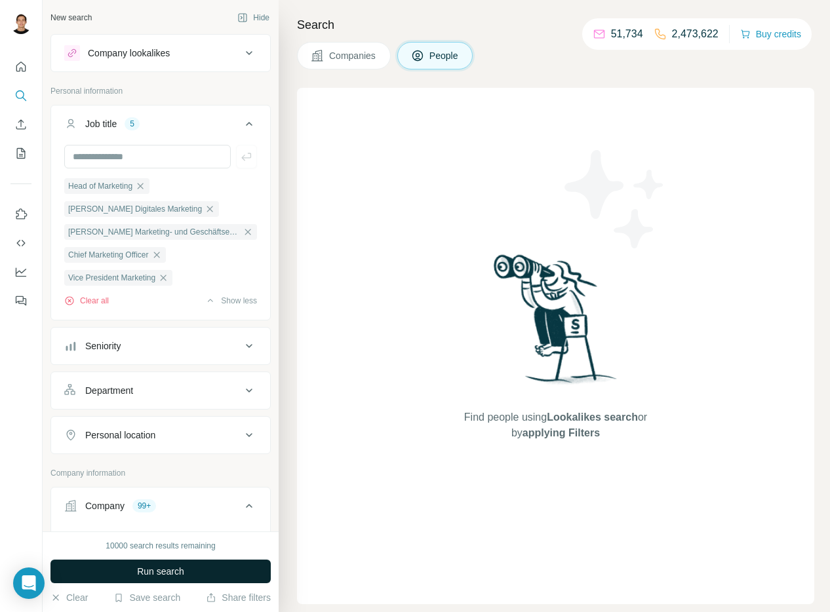
click at [222, 565] on button "Run search" at bounding box center [160, 572] width 220 height 24
click at [225, 562] on button "Run search" at bounding box center [160, 572] width 220 height 24
click at [220, 567] on button "Run search" at bounding box center [160, 572] width 220 height 24
click at [215, 568] on button "Run search" at bounding box center [160, 572] width 220 height 24
click at [215, 567] on button "Run search" at bounding box center [160, 572] width 220 height 24
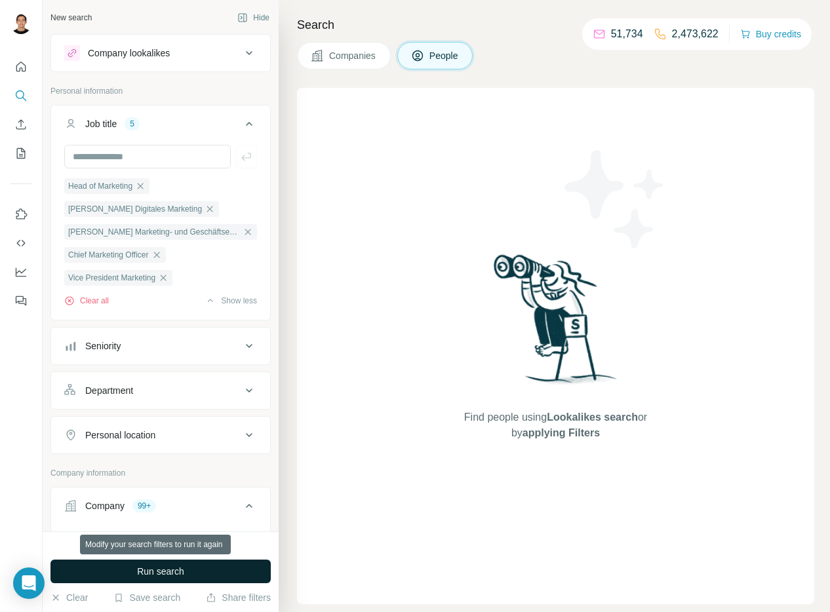
click at [215, 566] on button "Run search" at bounding box center [160, 572] width 220 height 24
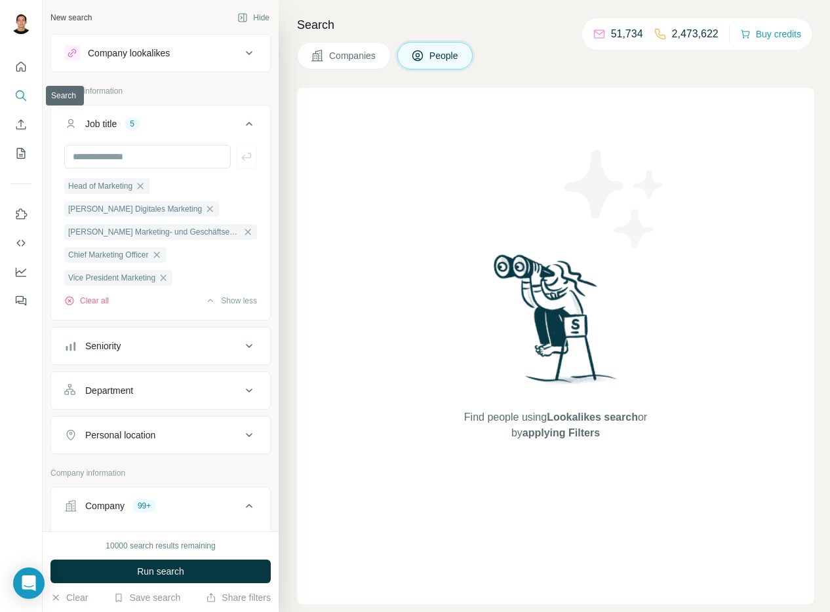
click at [12, 91] on button "Search" at bounding box center [20, 96] width 21 height 24
click at [22, 62] on icon "Quick start" at bounding box center [21, 67] width 10 height 10
